Goal: Task Accomplishment & Management: Manage account settings

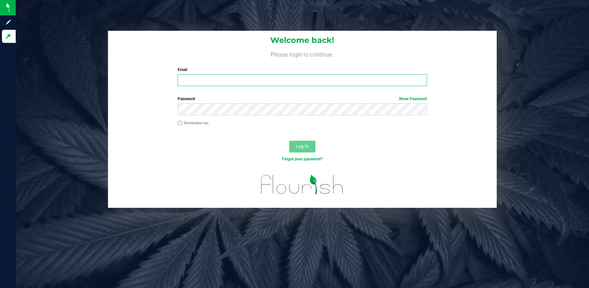
type input "[EMAIL_ADDRESS][DOMAIN_NAME]"
click at [355, 133] on div at bounding box center [302, 135] width 389 height 5
click at [308, 141] on button "Log In" at bounding box center [302, 147] width 26 height 12
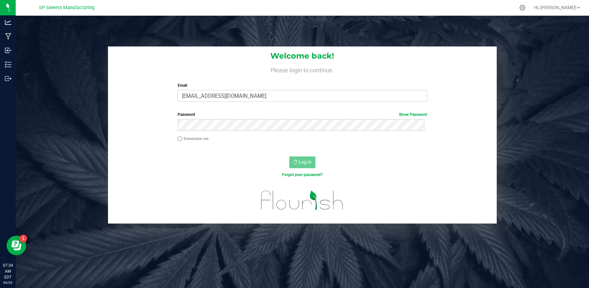
click at [445, 146] on div "Remember me" at bounding box center [302, 142] width 389 height 12
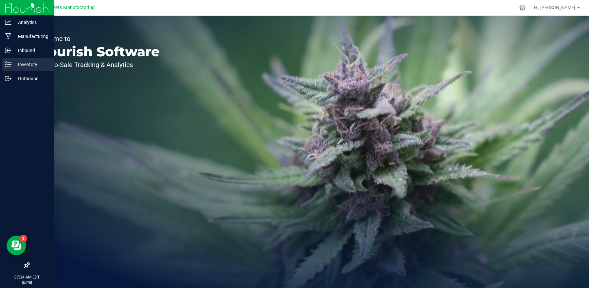
click at [22, 67] on p "Inventory" at bounding box center [30, 65] width 39 height 8
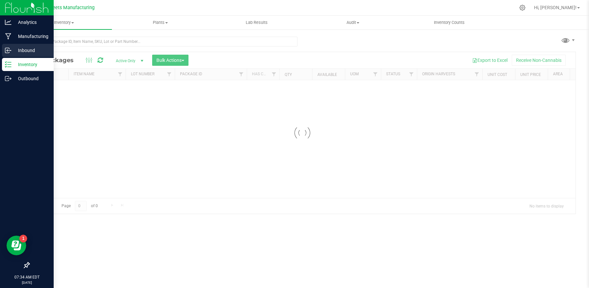
click at [27, 47] on p "Inbound" at bounding box center [30, 50] width 39 height 8
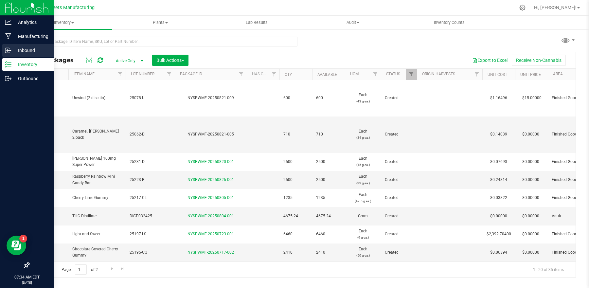
type input "2025-08-19"
type input "2026-08-19"
type input "2025-08-11"
type input "2026-08-11"
type input "2025-08-05"
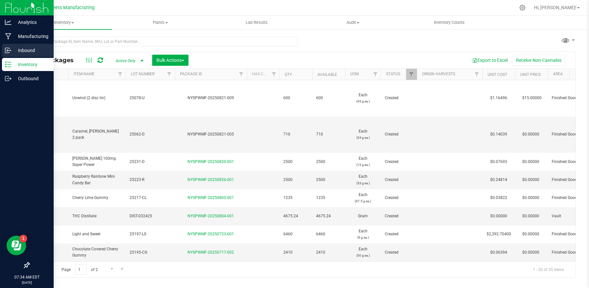
type input "2026-08-05"
type input "2025-07-16"
type input "2026-07-16"
type input "2025-07-14"
type input "2026-07-14"
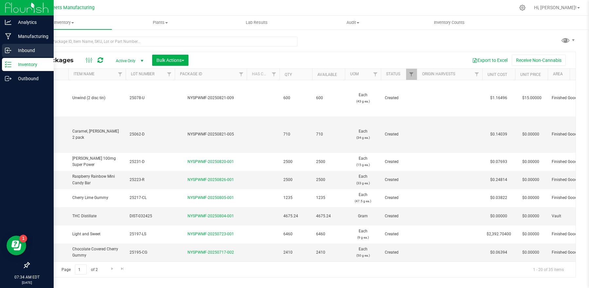
type input "2025-07-10"
type input "2026-07-10"
type input "2025-07-01"
type input "2026-07-01"
type input "2025-06-09"
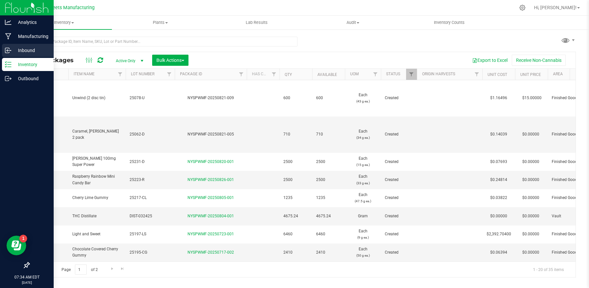
type input "2026-06-19"
type input "2025-06-05"
type input "2026-06-05"
type input "2025-05-27"
type input "2026-05-26"
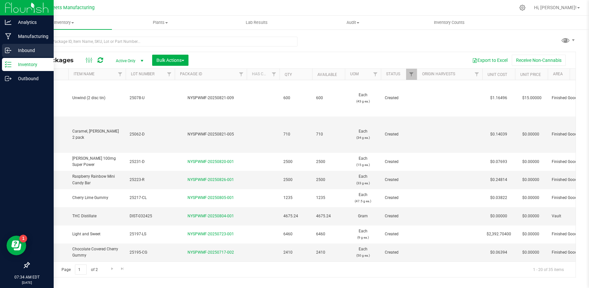
type input "2025-05-21"
type input "2026-05-21"
type input "2024-12-16"
type input "2025-12-16"
type input "2025-05-19"
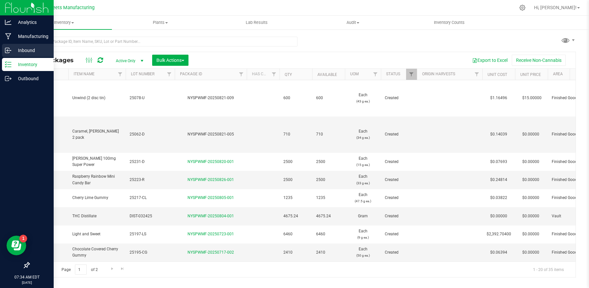
type input "2026-05-19"
type input "2024-12-16"
type input "2025-12-16"
